Goal: Task Accomplishment & Management: Manage account settings

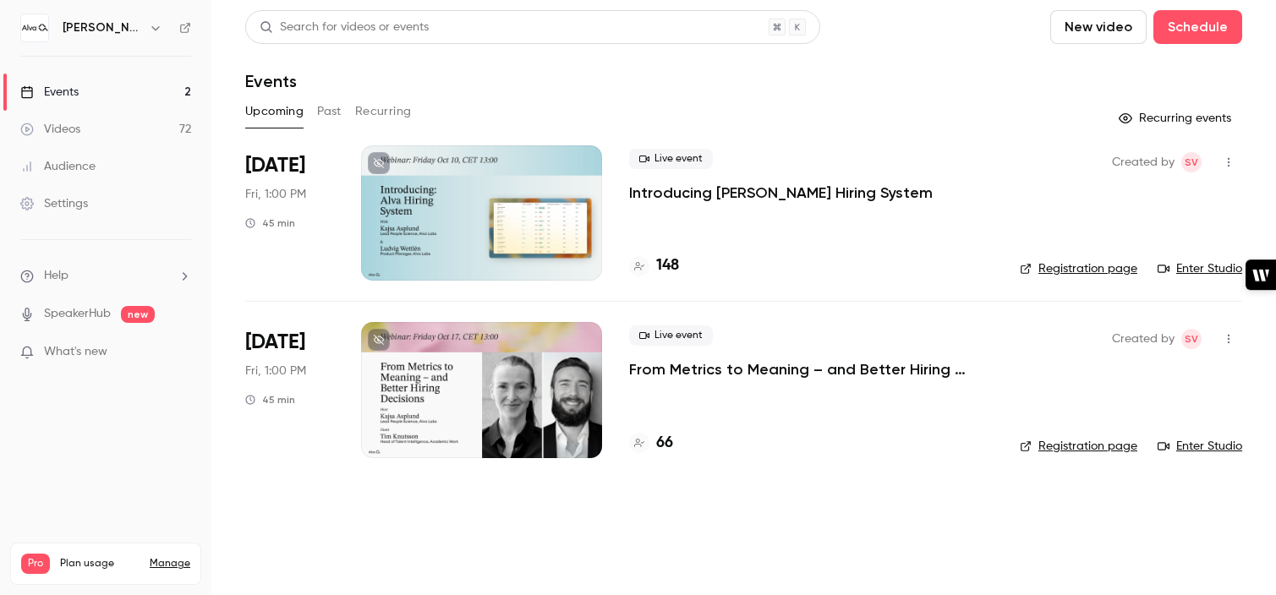
click at [719, 369] on p "From Metrics to Meaning – and Better Hiring Decisions" at bounding box center [811, 369] width 364 height 20
click at [329, 117] on button "Past" at bounding box center [329, 111] width 25 height 27
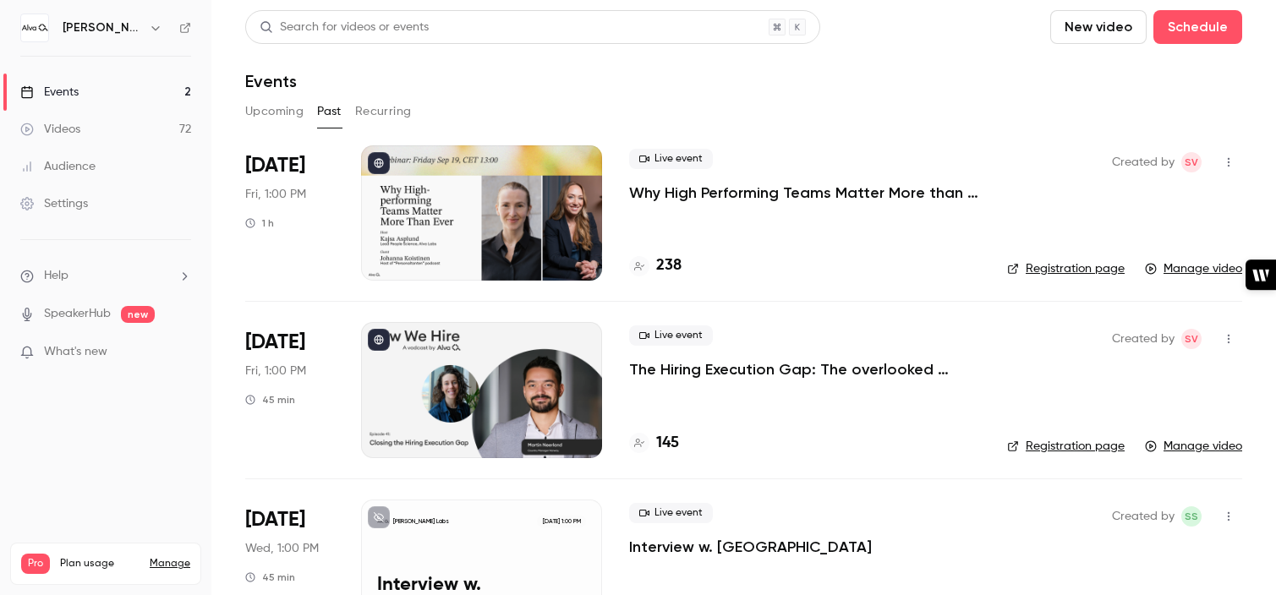
click at [694, 192] on p "Why High Performing Teams Matter More than Ever" at bounding box center [804, 193] width 351 height 20
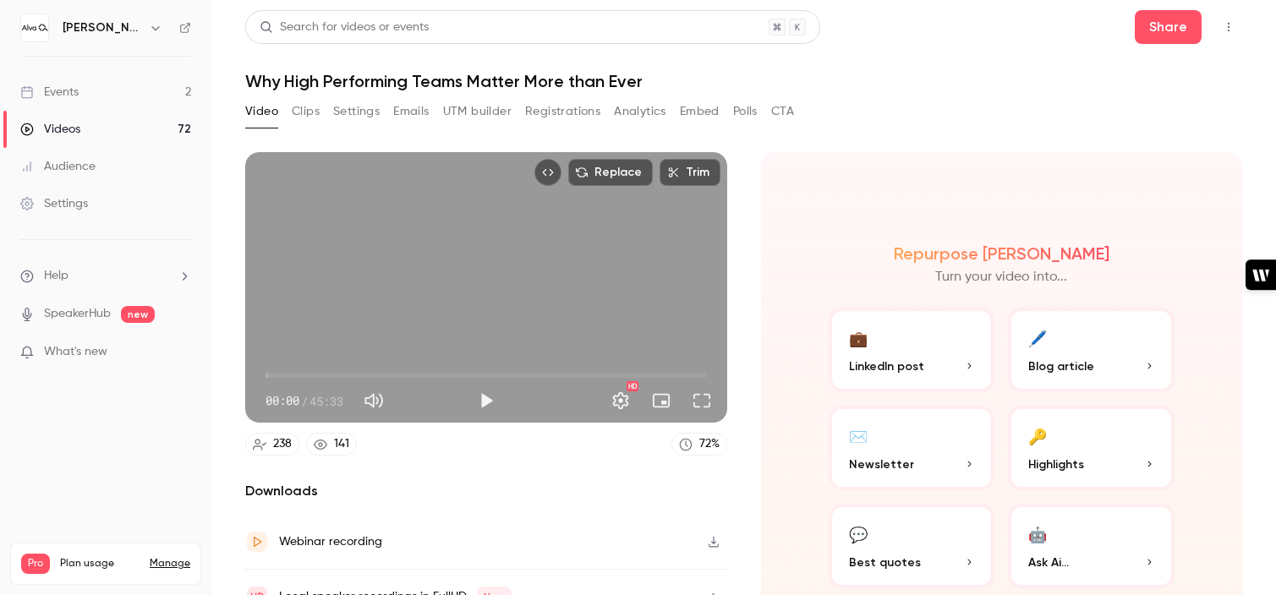
click at [549, 107] on button "Registrations" at bounding box center [562, 111] width 75 height 27
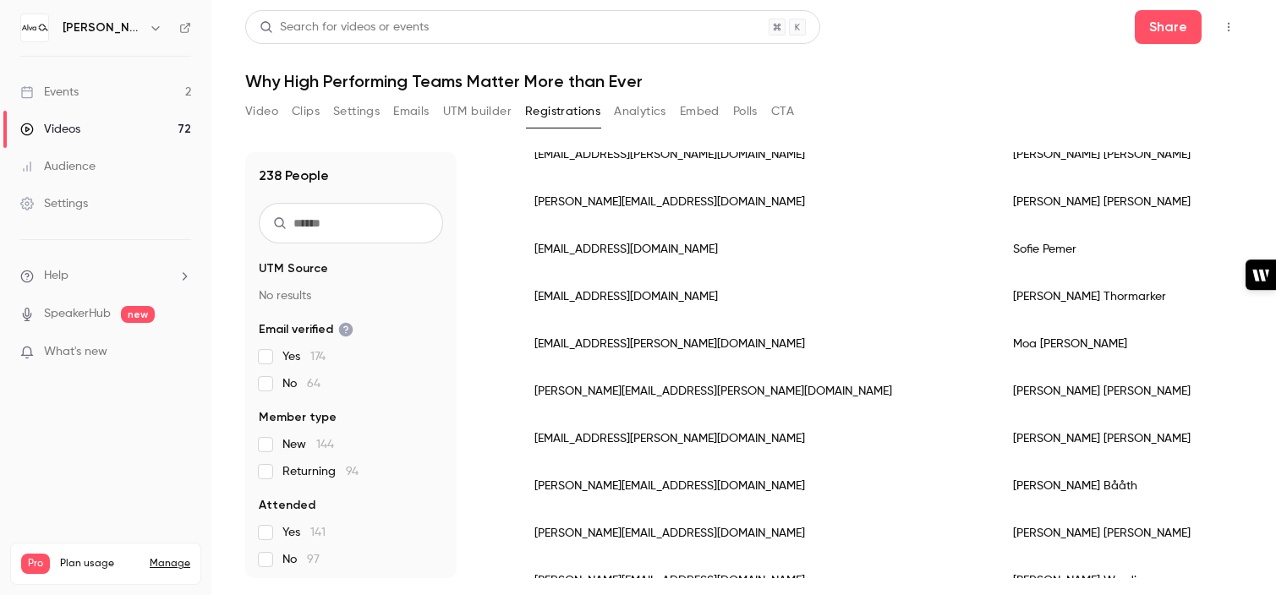
scroll to position [2103, 0]
